Goal: Information Seeking & Learning: Learn about a topic

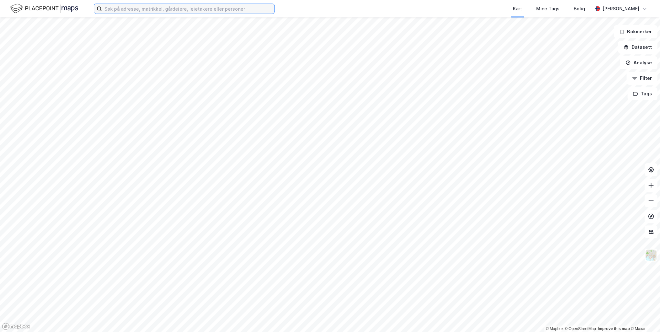
click at [132, 10] on input at bounding box center [188, 9] width 173 height 10
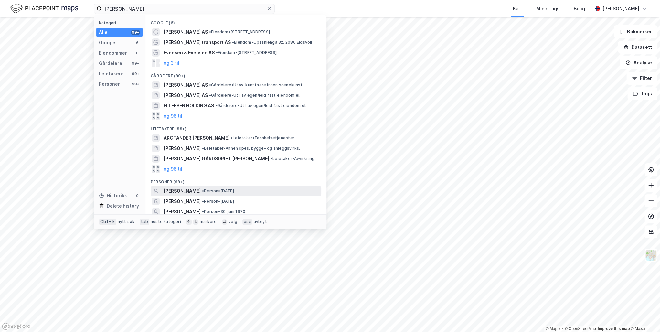
click at [193, 189] on span "[PERSON_NAME]" at bounding box center [182, 191] width 37 height 8
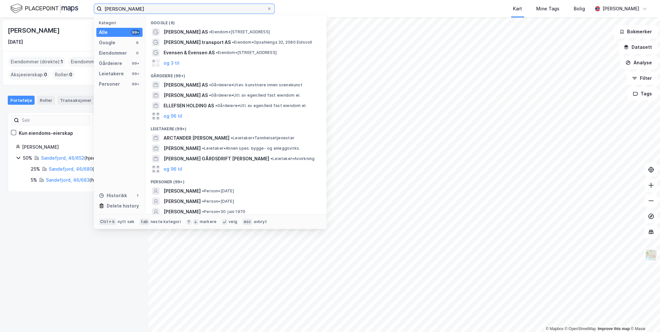
drag, startPoint x: 155, startPoint y: 9, endPoint x: 15, endPoint y: 9, distance: 140.0
click at [15, 9] on div "[PERSON_NAME] Kategori Alle 99+ Google 6 Eiendommer 0 Gårdeiere 99+ Leietakere …" at bounding box center [330, 8] width 660 height 17
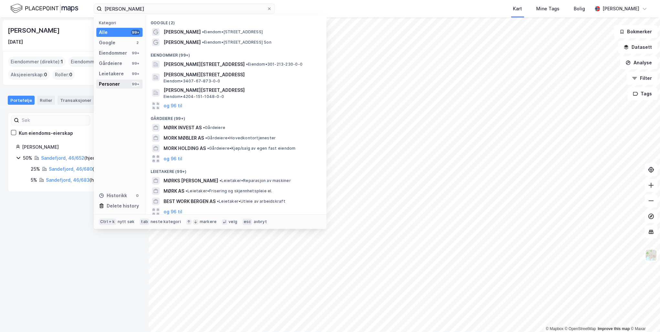
click at [107, 85] on div "Personer" at bounding box center [109, 84] width 21 height 8
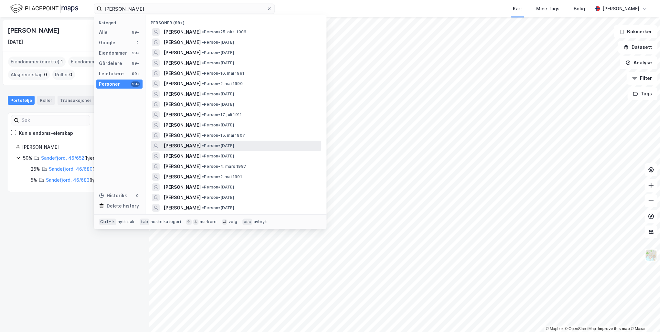
click at [201, 145] on span "[PERSON_NAME]" at bounding box center [182, 146] width 37 height 8
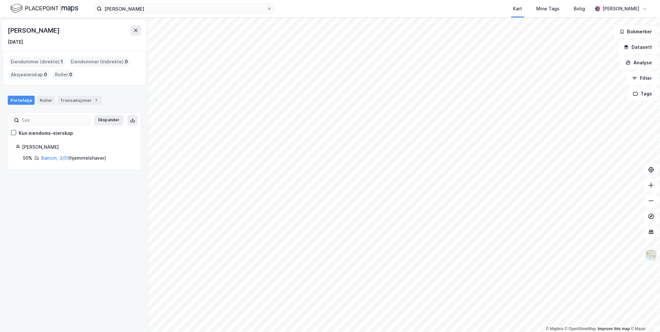
click at [352, 332] on html "[PERSON_NAME] Kart Mine Tags Bolig [PERSON_NAME] © Mapbox © OpenStreetMap Impro…" at bounding box center [330, 166] width 660 height 332
click at [55, 157] on link "Bærum, 3/51" at bounding box center [54, 157] width 27 height 5
click at [68, 98] on div "Transaksjoner 1" at bounding box center [80, 100] width 44 height 9
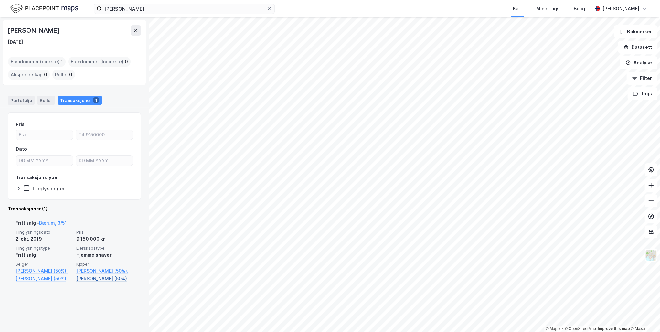
click at [83, 283] on link "[PERSON_NAME] (50%)" at bounding box center [104, 279] width 57 height 8
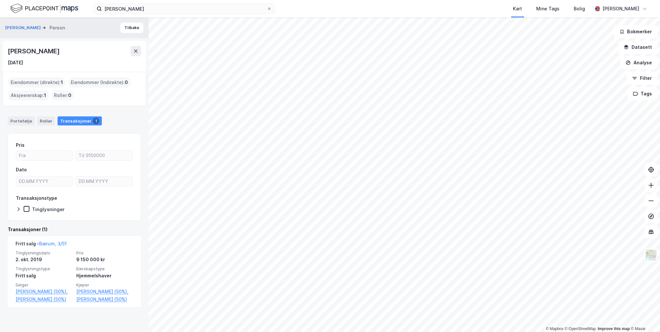
drag, startPoint x: 101, startPoint y: 50, endPoint x: 8, endPoint y: 52, distance: 92.8
click at [8, 52] on div "[PERSON_NAME]" at bounding box center [74, 51] width 133 height 10
drag, startPoint x: 8, startPoint y: 52, endPoint x: 44, endPoint y: 52, distance: 35.9
copy div "[PERSON_NAME]"
click at [139, 52] on button at bounding box center [136, 51] width 10 height 10
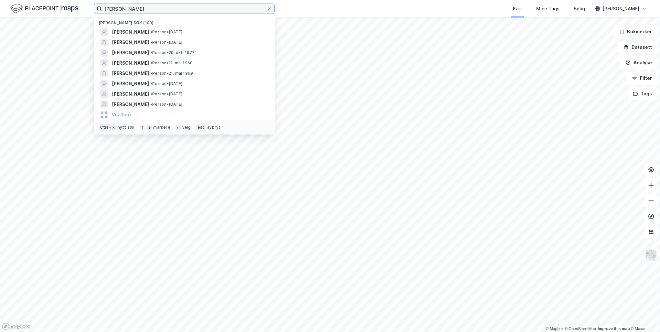
drag, startPoint x: 140, startPoint y: 9, endPoint x: 48, endPoint y: 9, distance: 92.5
click at [49, 9] on div "[PERSON_NAME] søk (100) [PERSON_NAME] • [DATE] [PERSON_NAME] • Person • [DATE] …" at bounding box center [330, 8] width 660 height 17
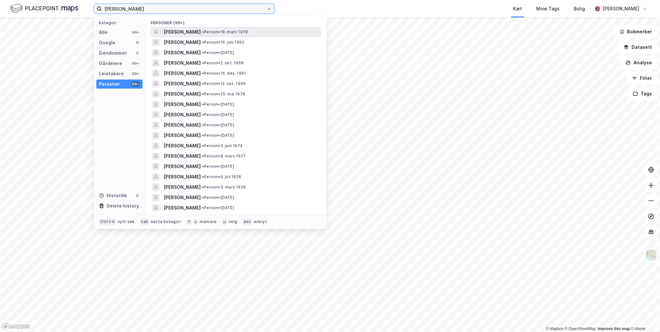
type input "[PERSON_NAME]"
click at [201, 34] on span "[PERSON_NAME]" at bounding box center [182, 32] width 37 height 8
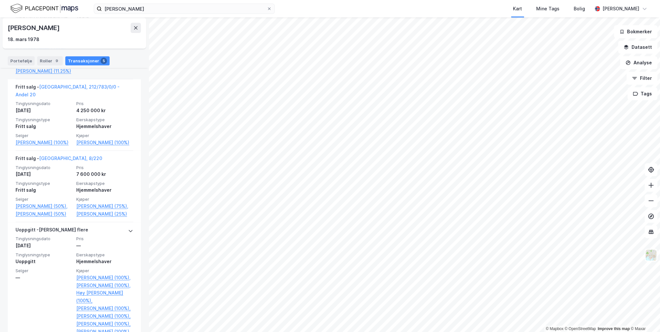
scroll to position [310, 0]
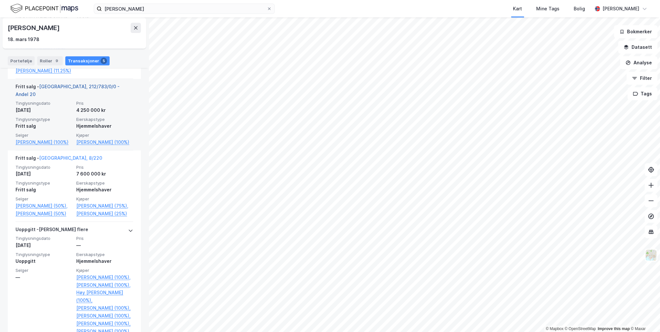
click at [65, 97] on link "[GEOGRAPHIC_DATA], 212/783/0/0 - Andel 20" at bounding box center [68, 90] width 104 height 13
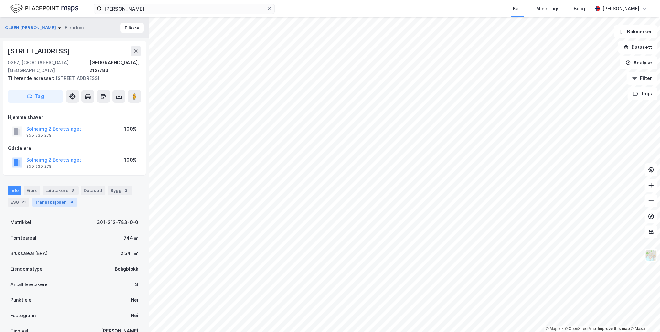
click at [62, 198] on div "Transaksjoner 54" at bounding box center [54, 202] width 45 height 9
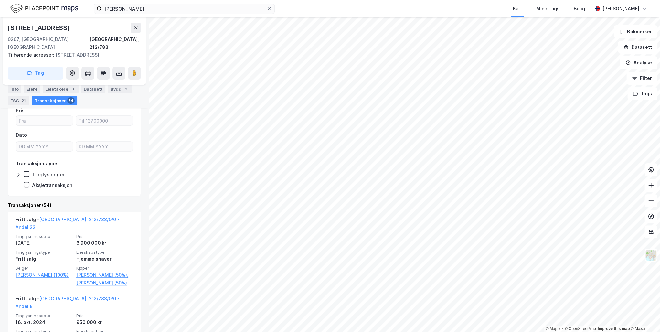
scroll to position [129, 0]
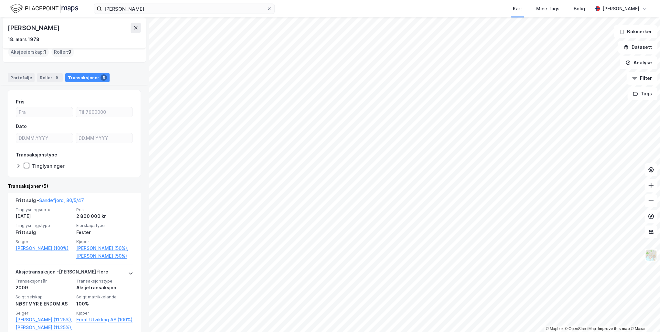
scroll to position [103, 0]
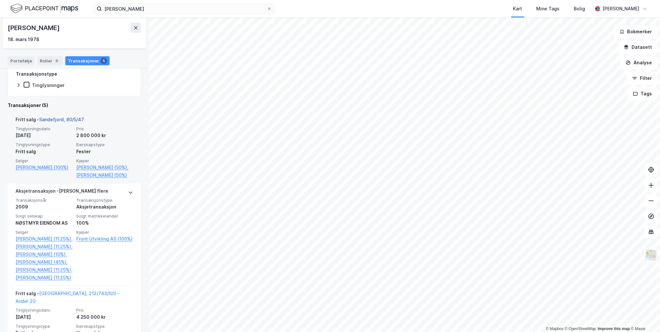
click at [63, 117] on link "Sandefjord, 80/5/47" at bounding box center [61, 119] width 45 height 5
click at [82, 178] on link "[PERSON_NAME] (50%)" at bounding box center [104, 175] width 57 height 8
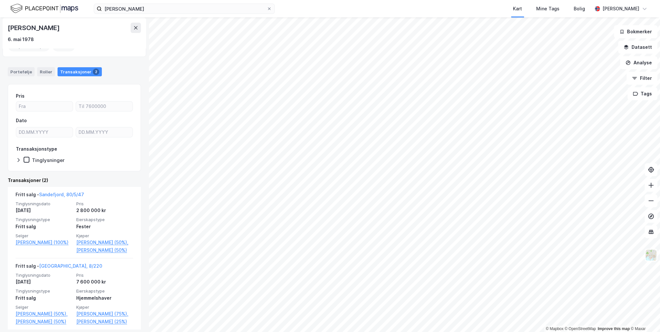
scroll to position [69, 0]
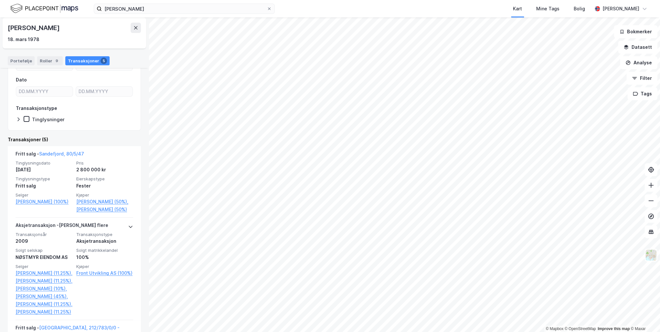
scroll to position [49, 0]
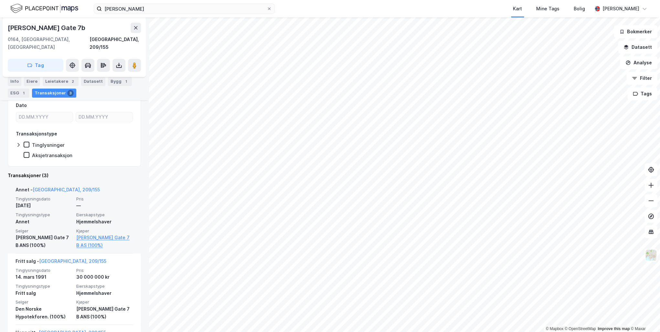
scroll to position [129, 0]
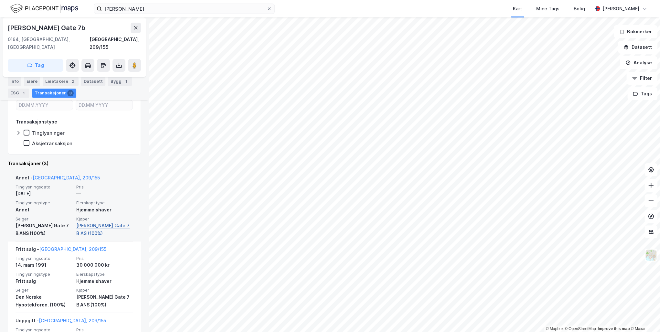
click at [94, 222] on link "[PERSON_NAME] Gate 7 B AS (100%)" at bounding box center [104, 230] width 57 height 16
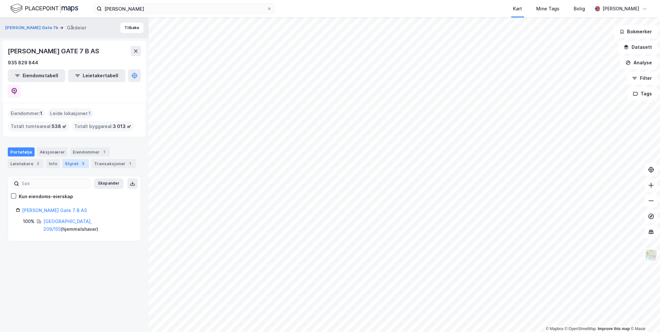
click at [75, 159] on div "Styret 3" at bounding box center [75, 163] width 27 height 9
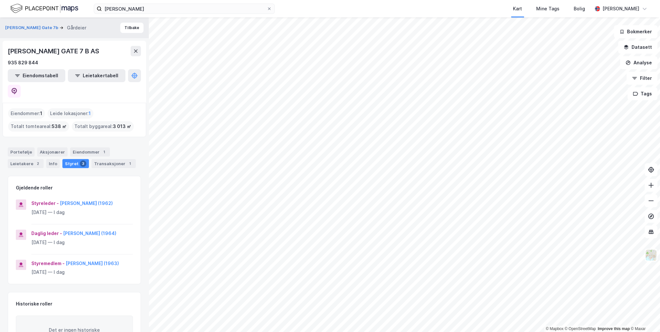
click at [75, 159] on div "Styret 3" at bounding box center [75, 163] width 27 height 9
click at [30, 159] on div "Leietakere 2" at bounding box center [26, 163] width 36 height 9
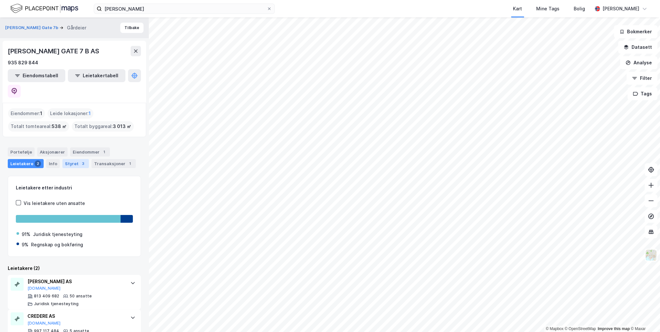
click at [71, 159] on div "Styret 3" at bounding box center [75, 163] width 27 height 9
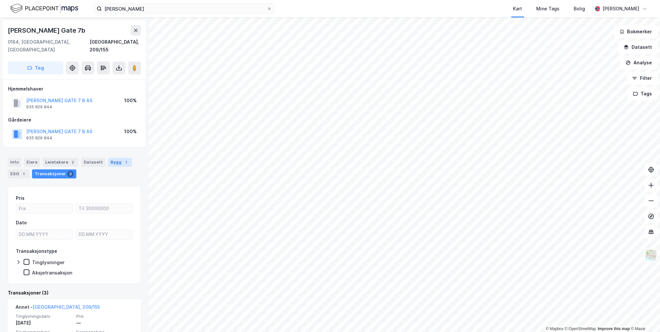
click at [108, 158] on div "Bygg 1" at bounding box center [120, 162] width 24 height 9
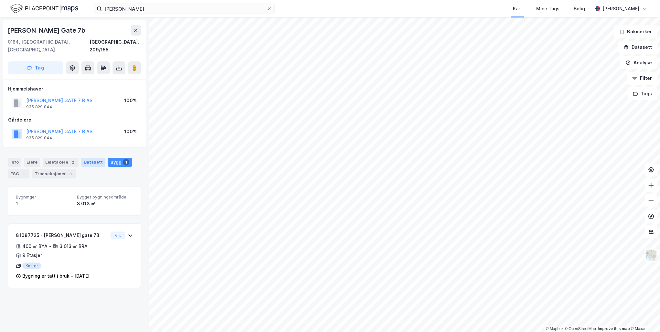
click at [89, 158] on div "Datasett" at bounding box center [93, 162] width 24 height 9
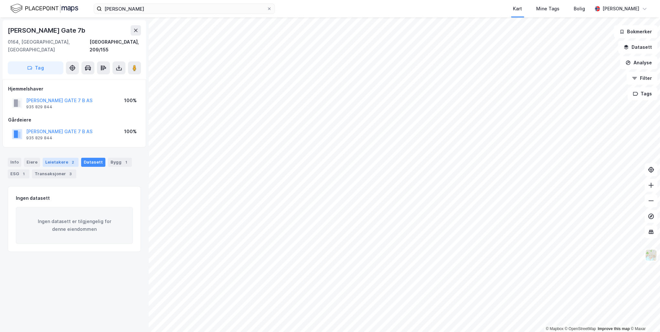
click at [56, 158] on div "Leietakere 2" at bounding box center [61, 162] width 36 height 9
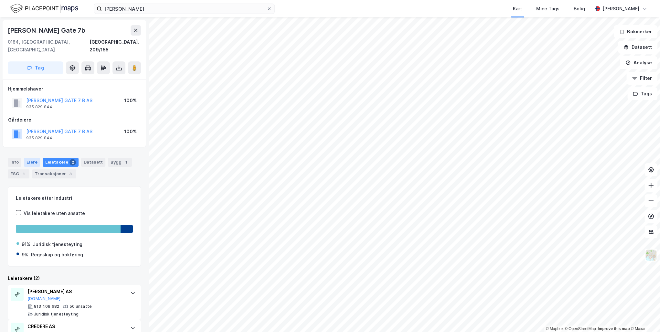
click at [34, 158] on div "Eiere" at bounding box center [32, 162] width 16 height 9
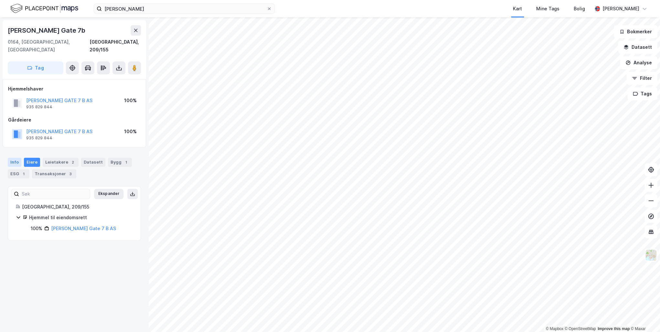
click at [18, 158] on div "Info" at bounding box center [15, 162] width 14 height 9
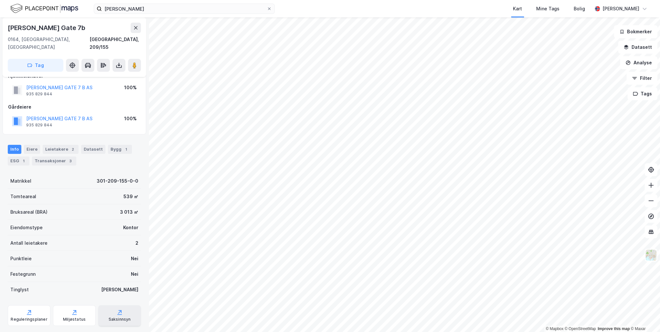
scroll to position [19, 0]
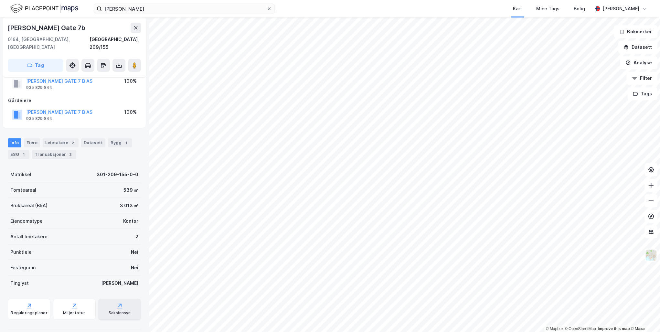
click at [116, 303] on icon at bounding box center [119, 306] width 6 height 6
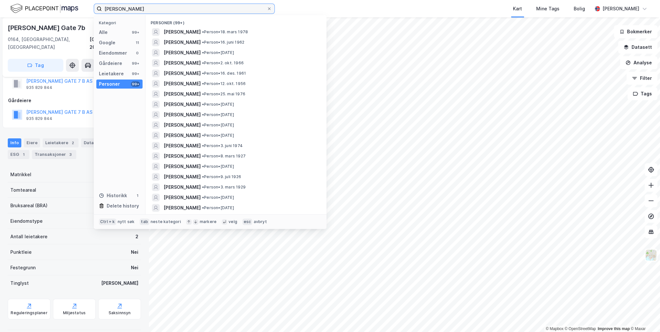
drag, startPoint x: 77, startPoint y: 8, endPoint x: 56, endPoint y: 8, distance: 21.7
click at [56, 8] on div "[PERSON_NAME] Kategori Alle 99+ Google 11 Eiendommer 0 Gårdeiere 99+ Leietakere…" at bounding box center [330, 8] width 660 height 17
paste input "[PERSON_NAME][STREET_ADDRESS]"
type input "[PERSON_NAME][STREET_ADDRESS]"
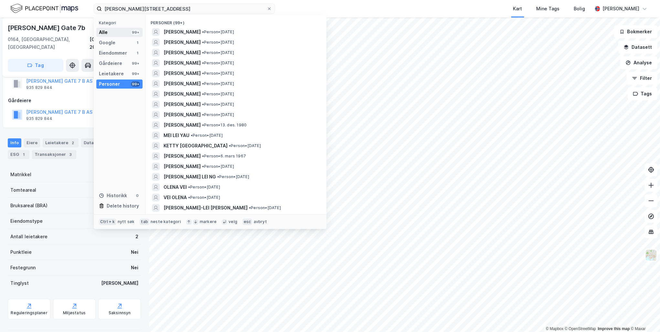
click at [102, 31] on div "Alle" at bounding box center [103, 32] width 9 height 8
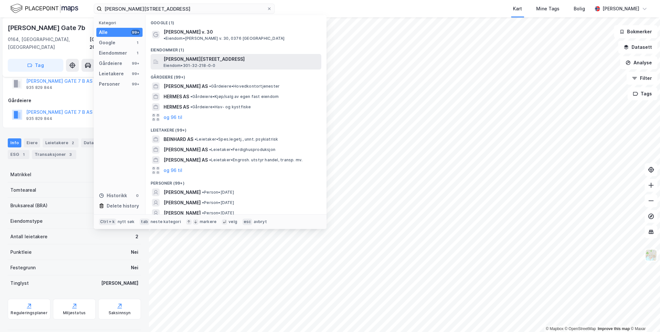
click at [235, 55] on span "[PERSON_NAME][STREET_ADDRESS]" at bounding box center [241, 59] width 155 height 8
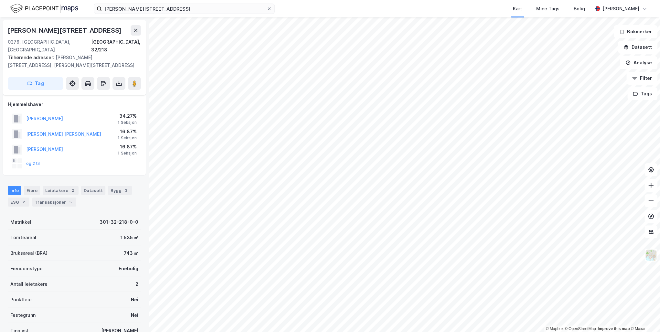
scroll to position [19, 0]
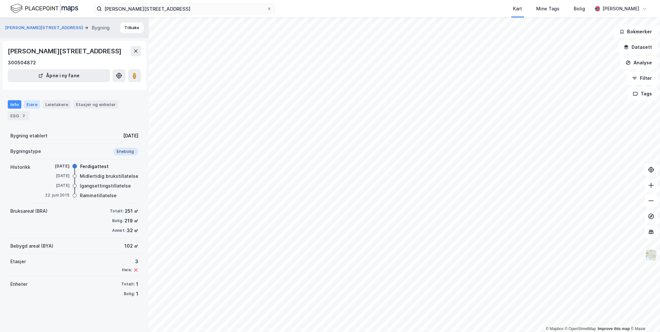
click at [28, 104] on div "Eiere" at bounding box center [32, 104] width 16 height 8
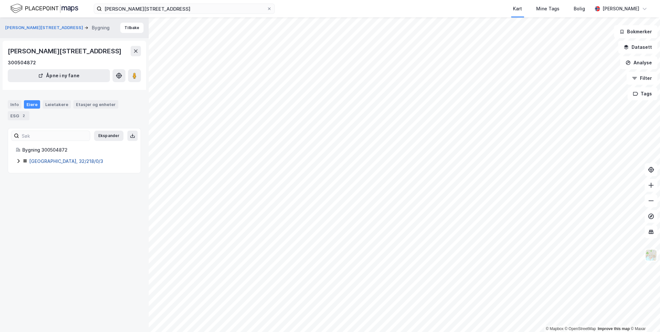
click at [41, 158] on link "[GEOGRAPHIC_DATA], 32/218/0/3" at bounding box center [66, 160] width 74 height 5
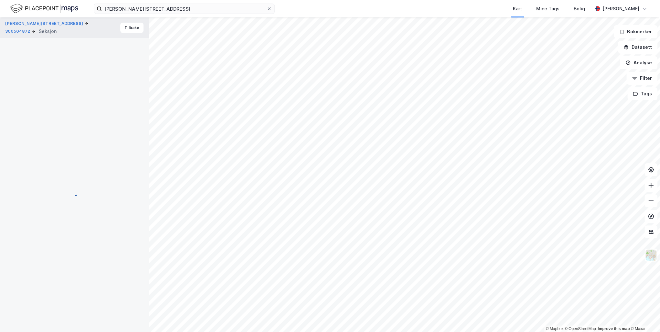
scroll to position [19, 0]
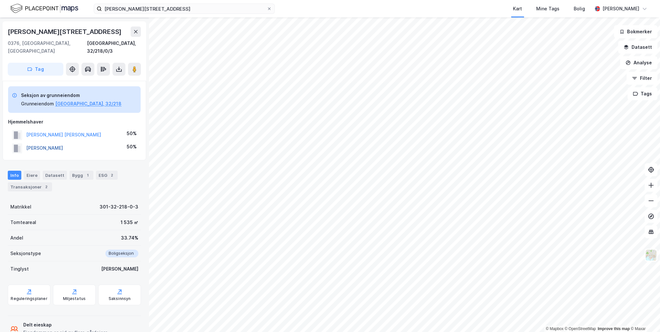
click at [0, 0] on button "[PERSON_NAME]" at bounding box center [0, 0] width 0 height 0
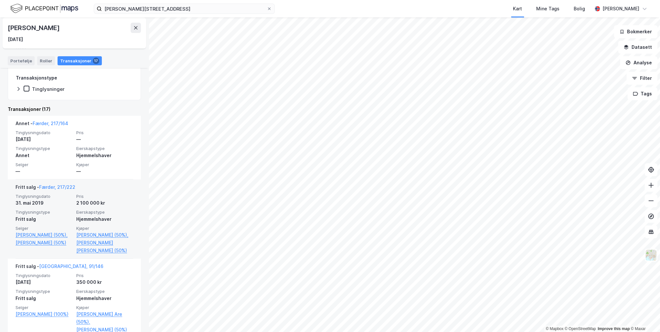
scroll to position [129, 0]
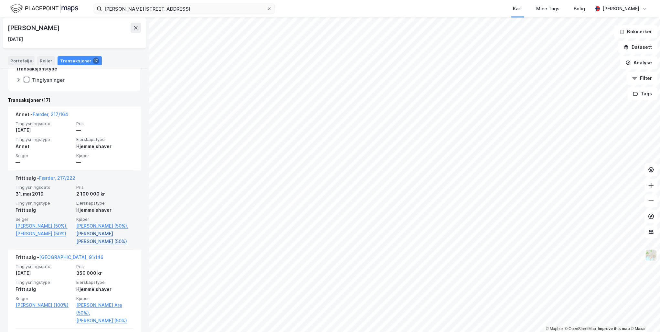
click at [101, 233] on link "[PERSON_NAME] [PERSON_NAME] (50%)" at bounding box center [104, 238] width 57 height 16
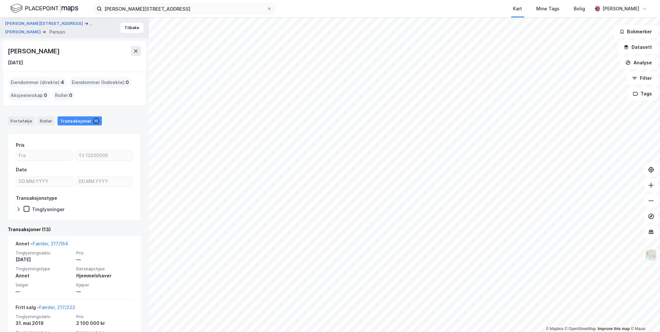
drag, startPoint x: 79, startPoint y: 50, endPoint x: 7, endPoint y: 50, distance: 71.8
click at [7, 50] on div "[PERSON_NAME] [DATE]" at bounding box center [75, 56] width 144 height 31
drag, startPoint x: 7, startPoint y: 50, endPoint x: 41, endPoint y: 51, distance: 34.3
copy div "[PERSON_NAME]"
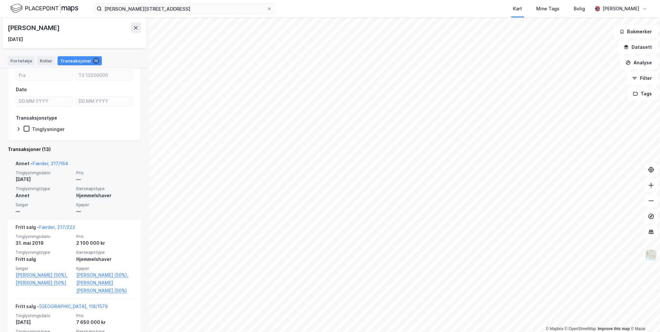
scroll to position [155, 0]
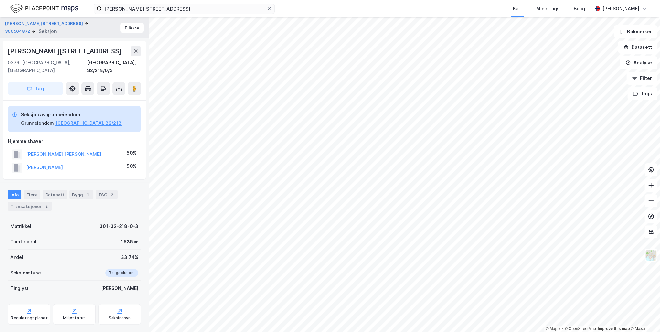
scroll to position [19, 0]
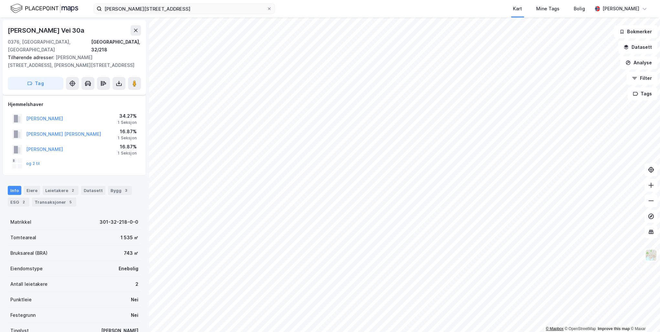
scroll to position [19, 0]
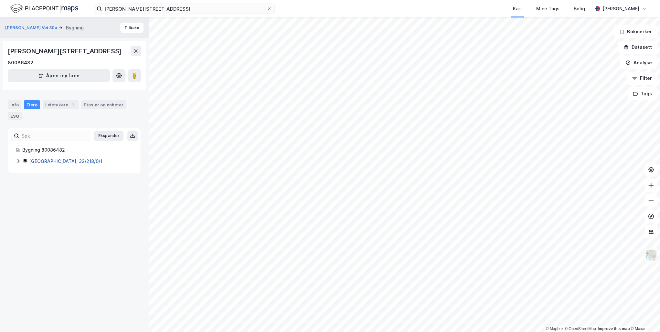
click at [42, 158] on link "[GEOGRAPHIC_DATA], 32/218/0/1" at bounding box center [65, 160] width 73 height 5
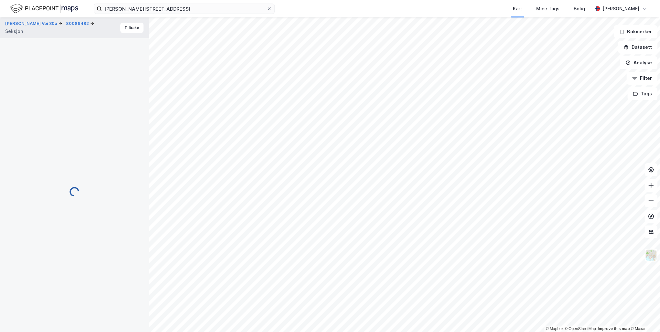
scroll to position [19, 0]
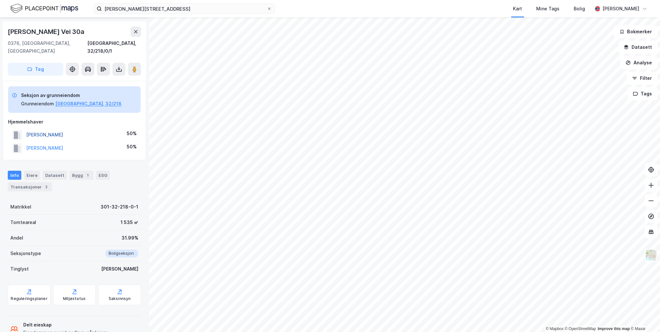
click at [0, 0] on button "[PERSON_NAME]" at bounding box center [0, 0] width 0 height 0
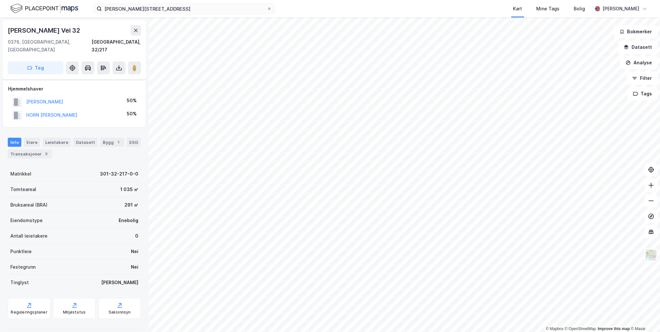
scroll to position [19, 0]
click at [0, 0] on button "[PERSON_NAME]" at bounding box center [0, 0] width 0 height 0
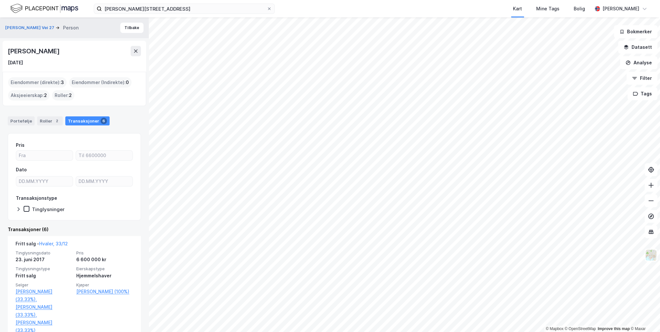
drag, startPoint x: 89, startPoint y: 54, endPoint x: 8, endPoint y: 53, distance: 80.9
click at [8, 53] on div "[PERSON_NAME]" at bounding box center [74, 51] width 133 height 10
copy div "[PERSON_NAME]"
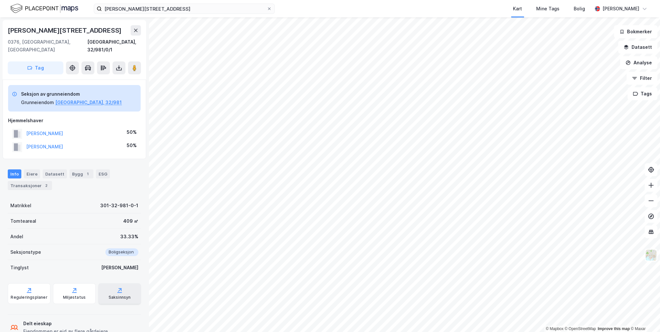
click at [113, 283] on div "Saksinnsyn" at bounding box center [119, 293] width 43 height 21
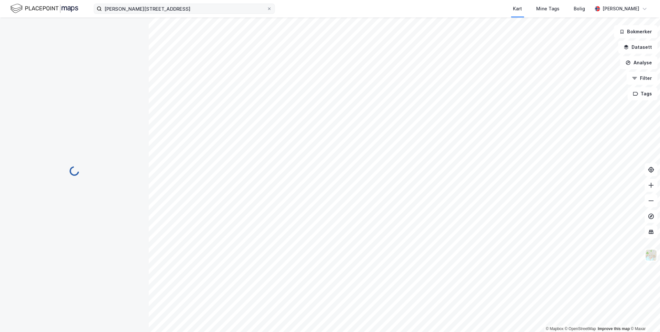
scroll to position [0, 0]
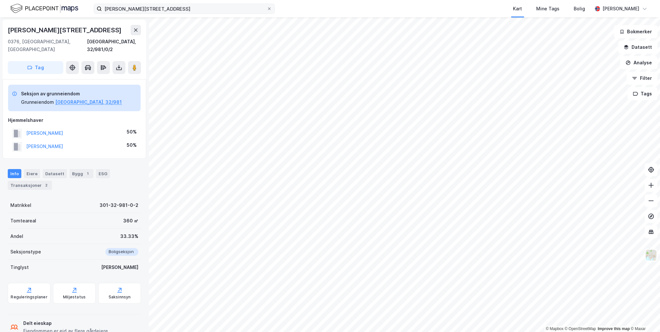
scroll to position [0, 0]
click at [0, 0] on button "[PERSON_NAME]" at bounding box center [0, 0] width 0 height 0
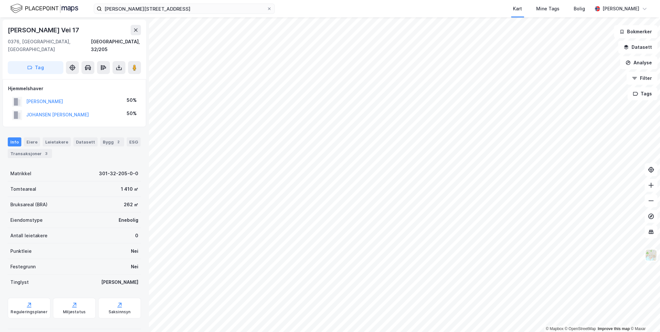
scroll to position [0, 0]
